Goal: Transaction & Acquisition: Book appointment/travel/reservation

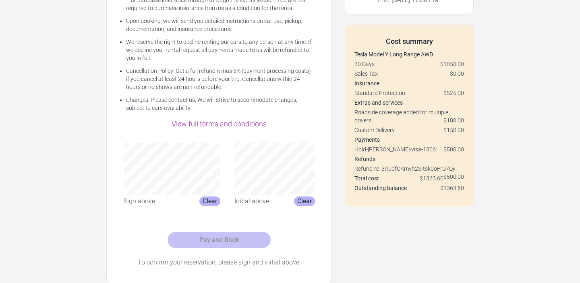
scroll to position [208, 0]
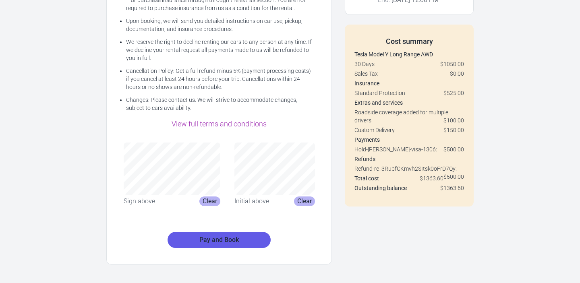
click at [240, 238] on button "Pay and Book" at bounding box center [219, 240] width 103 height 16
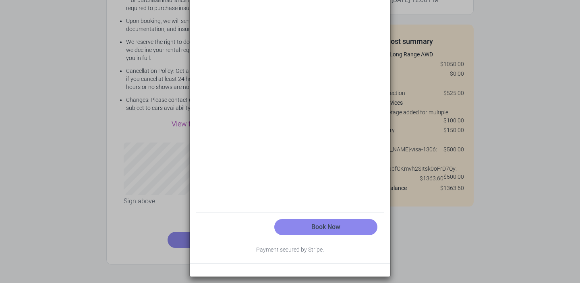
scroll to position [89, 0]
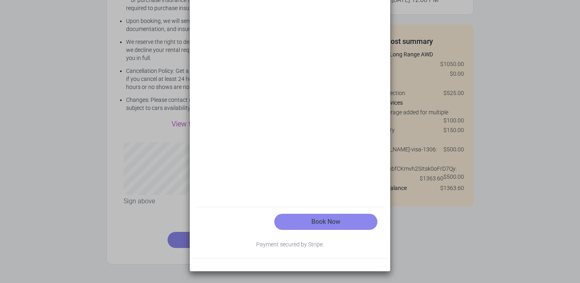
click at [236, 233] on div "Book Now" at bounding box center [290, 221] width 188 height 29
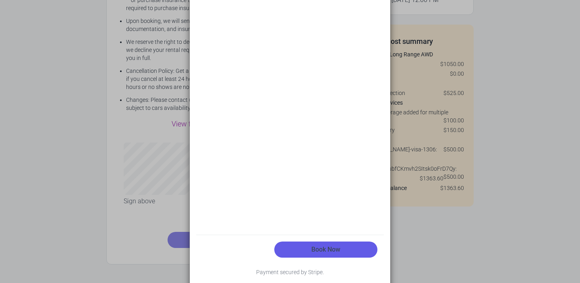
scroll to position [62, 0]
click at [310, 246] on button "Book Now" at bounding box center [325, 249] width 103 height 16
